Goal: Information Seeking & Learning: Learn about a topic

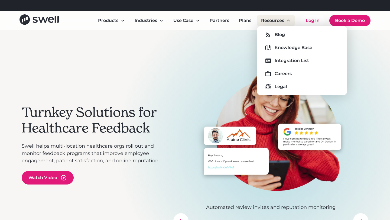
click at [270, 22] on div "Resources" at bounding box center [272, 20] width 23 height 7
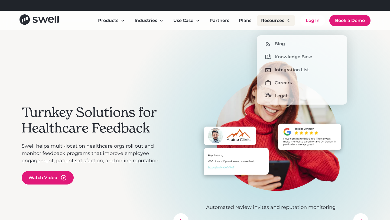
click at [274, 21] on div "Resources" at bounding box center [272, 20] width 23 height 7
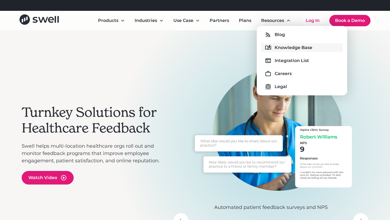
click at [275, 43] on link "Knowledge Base" at bounding box center [302, 47] width 82 height 9
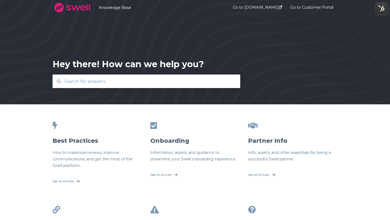
click at [172, 81] on input "text" at bounding box center [146, 82] width 171 height 12
type input "GMb"
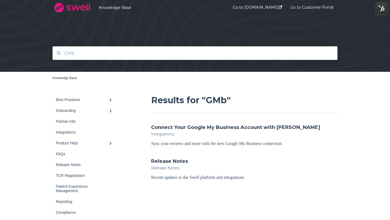
click at [172, 131] on div "Integrations" at bounding box center [244, 134] width 187 height 7
click at [172, 127] on link "Connect Your Google My Business Account with [PERSON_NAME]" at bounding box center [235, 127] width 169 height 7
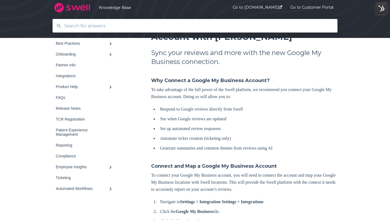
scroll to position [76, 0]
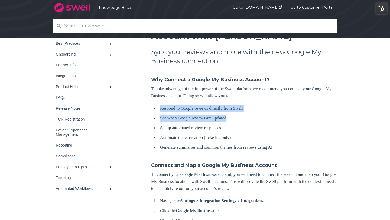
drag, startPoint x: 157, startPoint y: 106, endPoint x: 235, endPoint y: 117, distance: 78.8
click at [235, 117] on ul "Respond to Google reviews directly from Swell See when Google reviews are updat…" at bounding box center [245, 128] width 184 height 46
copy ul "Respond to Google reviews directly from Swell See when Google reviews are updat…"
